Goal: Navigation & Orientation: Find specific page/section

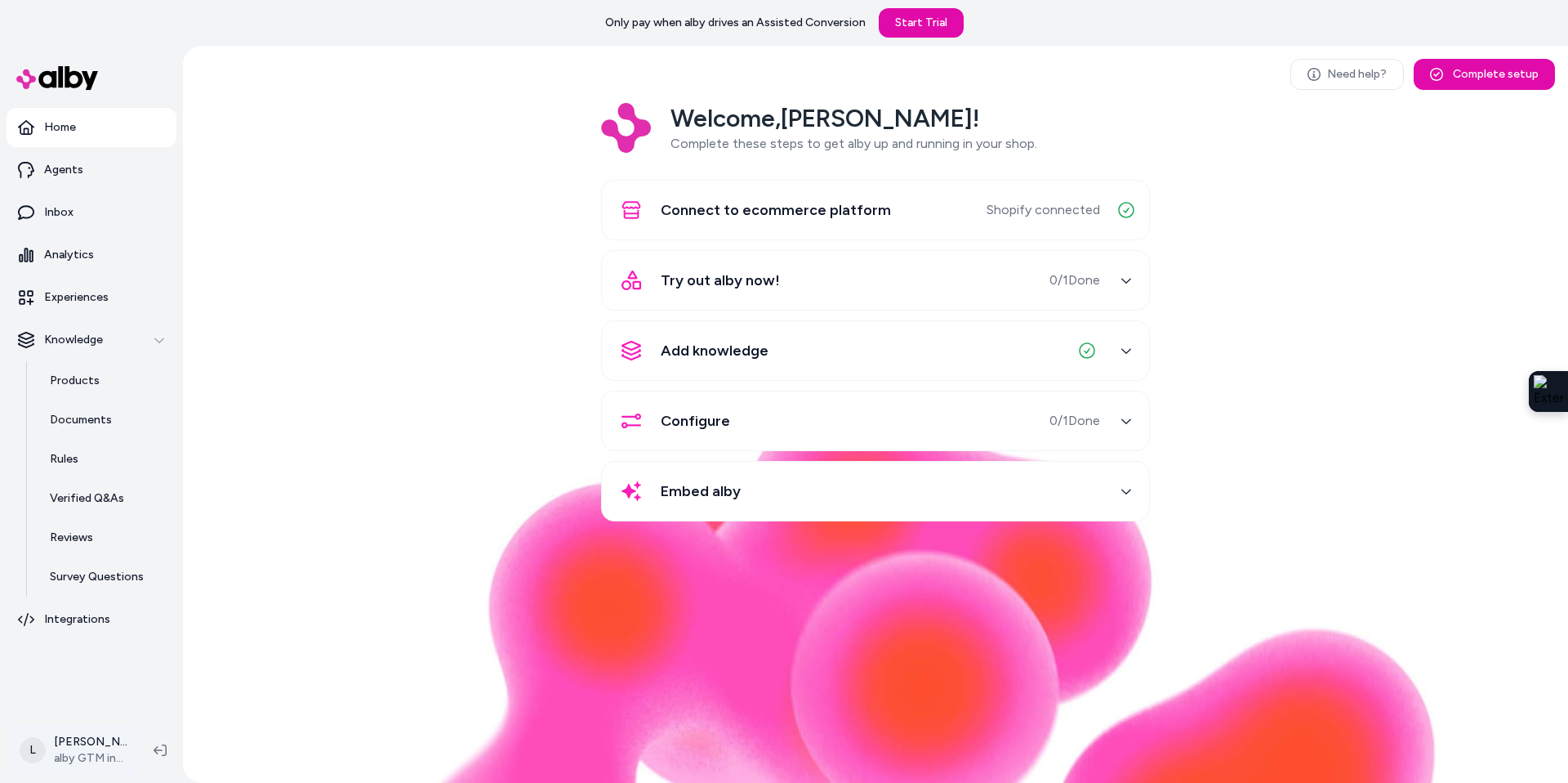
click at [102, 739] on html "Only pay when alby drives an Assisted Conversion Start Trial Home Agents Inbox …" at bounding box center [784, 392] width 1568 height 783
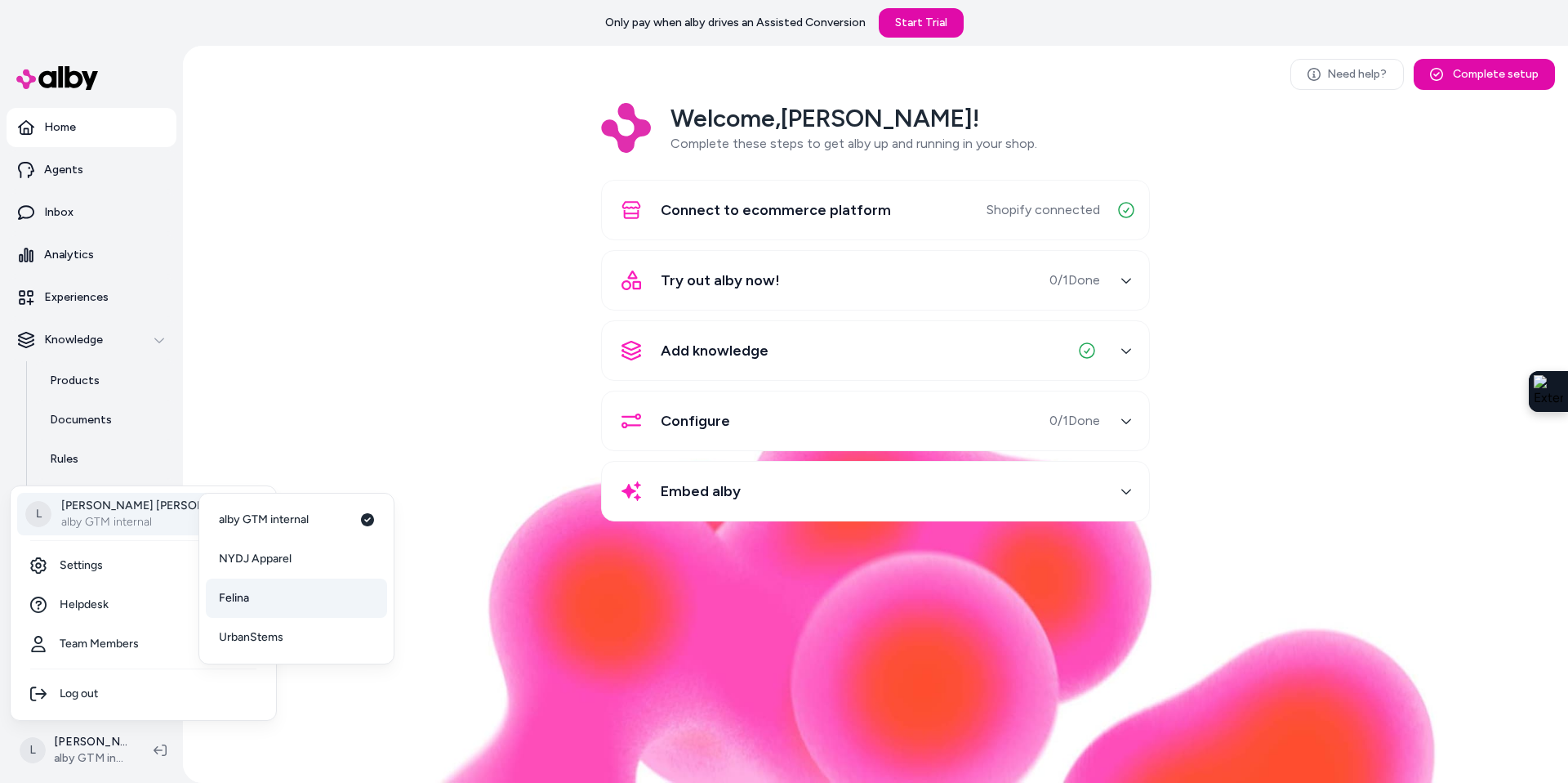
click at [250, 592] on link "Felina" at bounding box center [297, 598] width 181 height 39
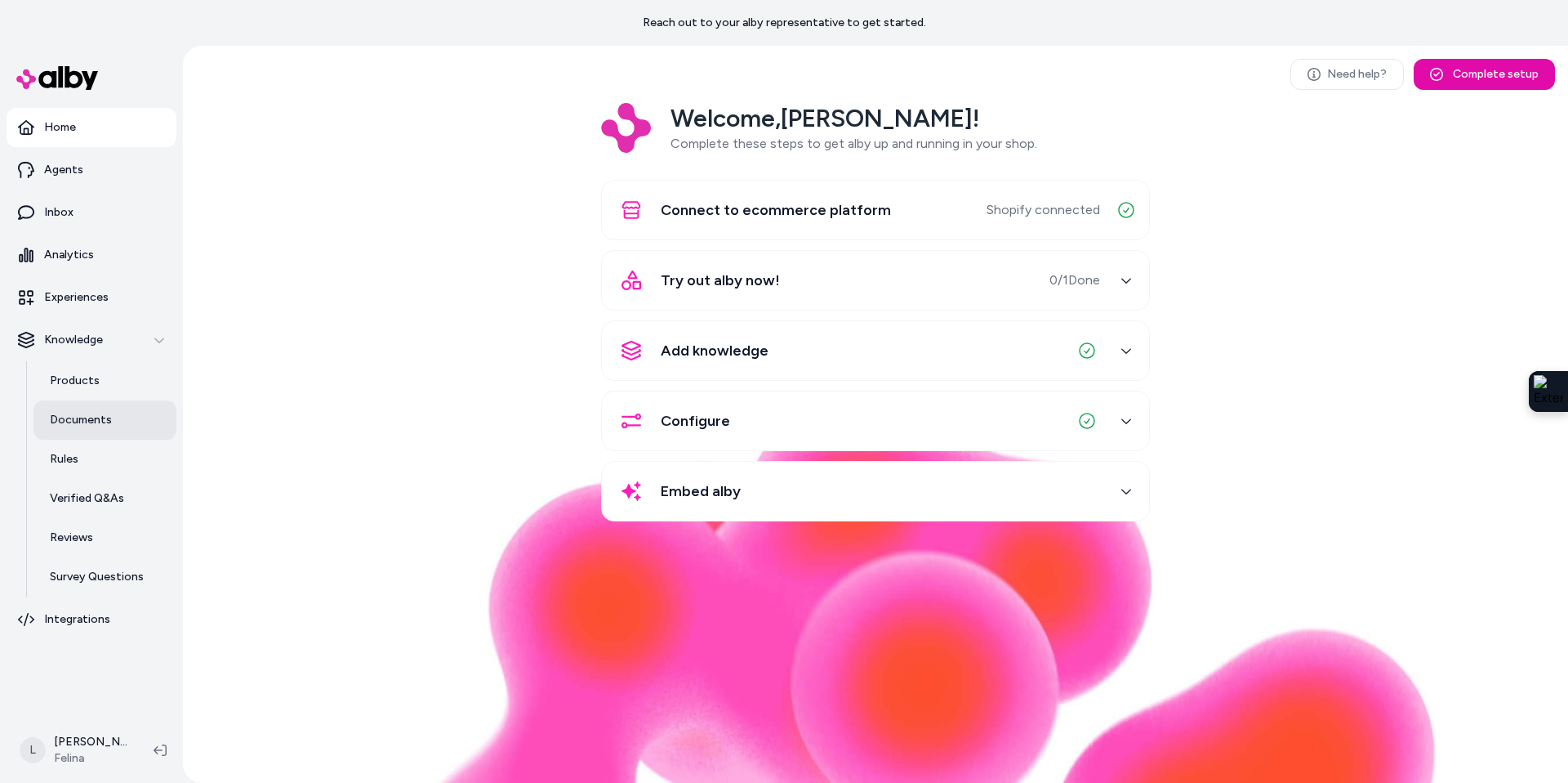
click at [84, 412] on p "Documents" at bounding box center [80, 420] width 62 height 16
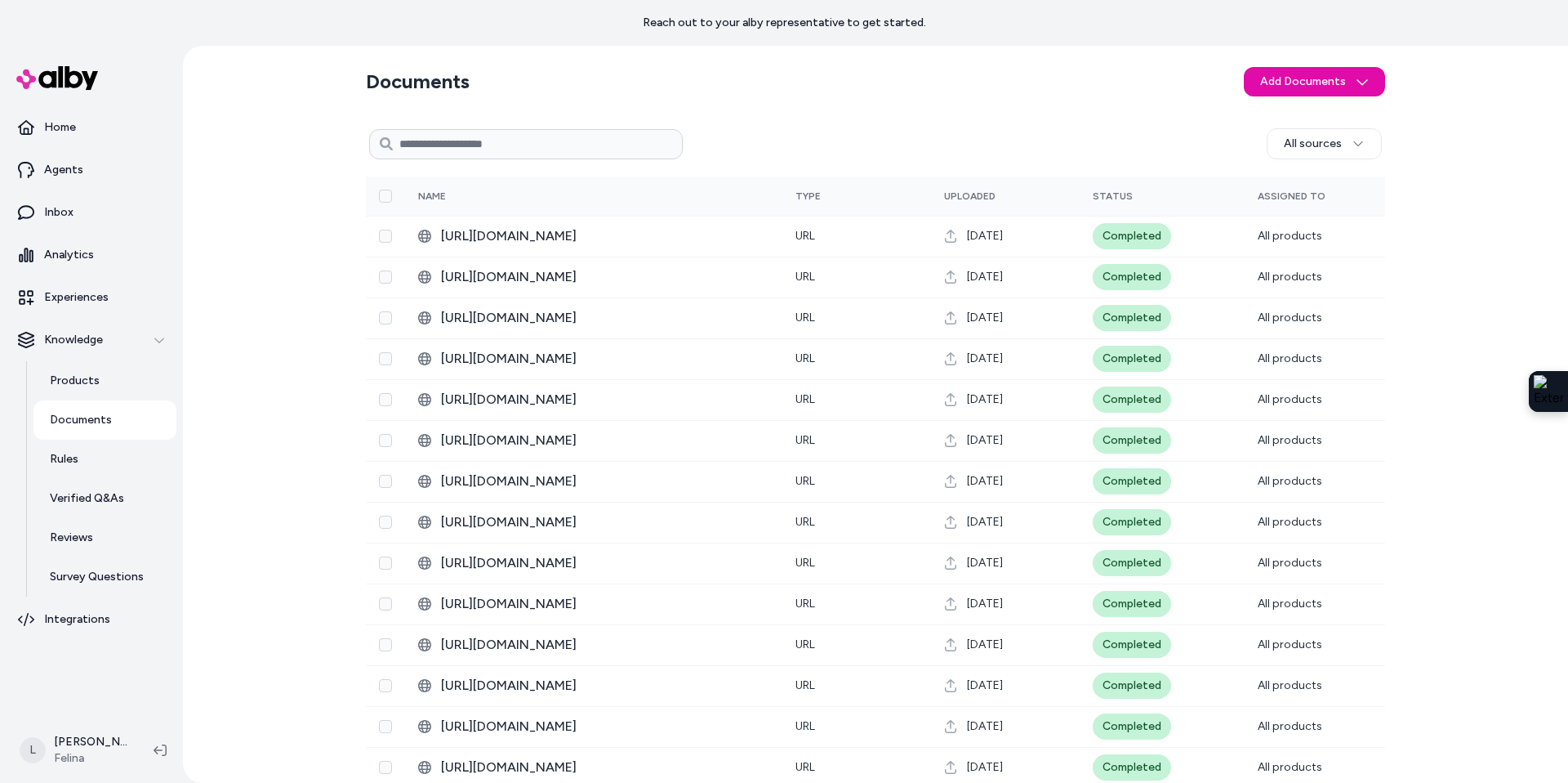
scroll to position [18, 0]
